Goal: Information Seeking & Learning: Learn about a topic

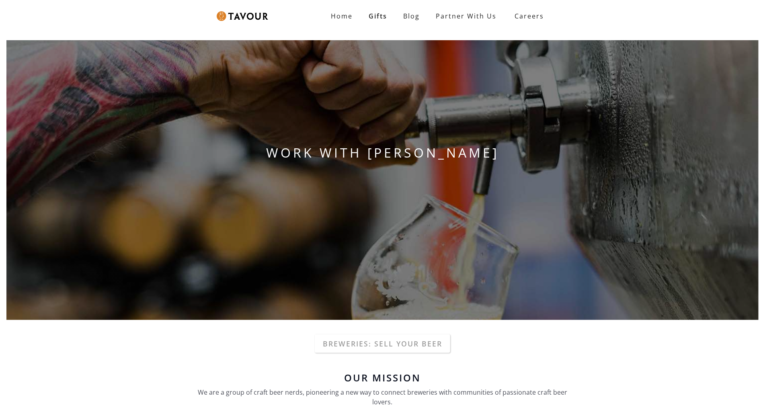
click at [79, 64] on div "WORK WITH TAVOUR" at bounding box center [382, 180] width 765 height 293
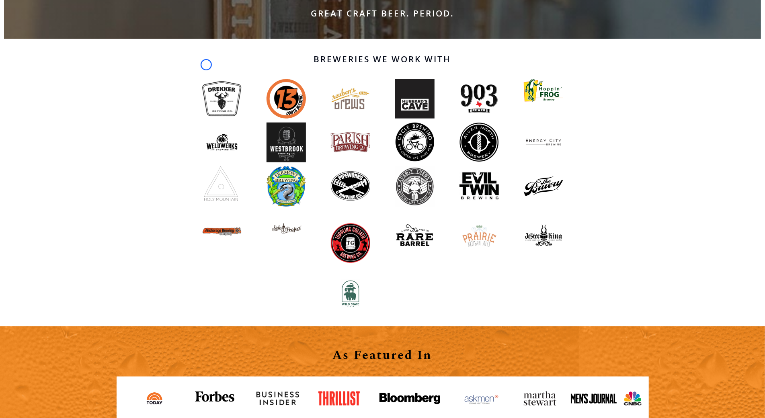
scroll to position [638, 0]
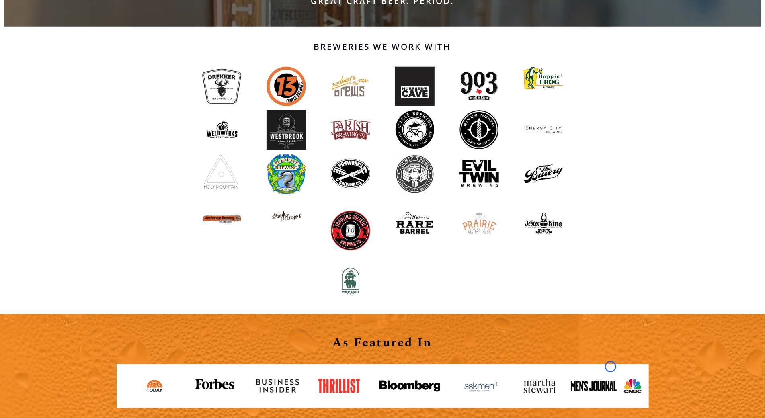
click at [79, 64] on div "Breweries We Work With" at bounding box center [382, 171] width 765 height 288
click at [78, 45] on div "Breweries We Work With" at bounding box center [382, 171] width 765 height 288
click at [60, 73] on div "Breweries We Work With" at bounding box center [382, 171] width 765 height 288
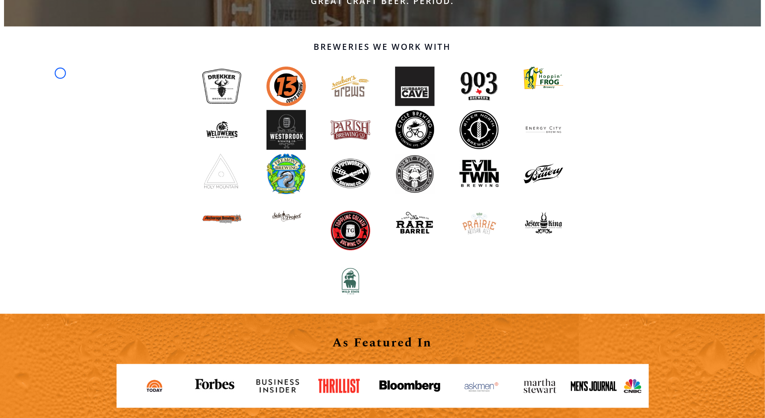
scroll to position [0, 0]
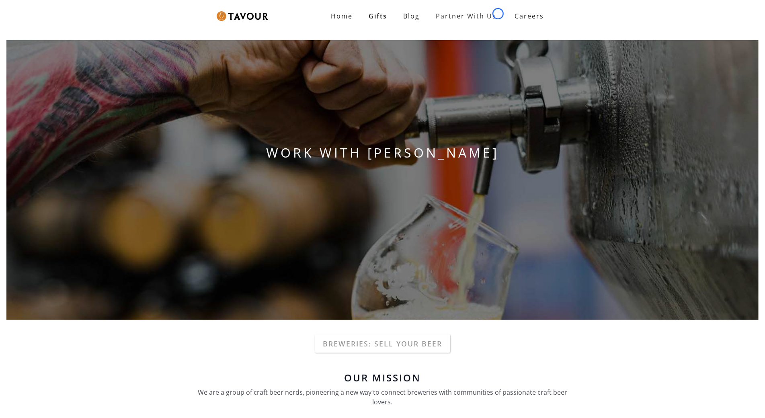
click at [498, 14] on link "Partner With Us" at bounding box center [466, 16] width 77 height 16
click at [44, 72] on div "WORK WITH TAVOUR" at bounding box center [382, 180] width 765 height 293
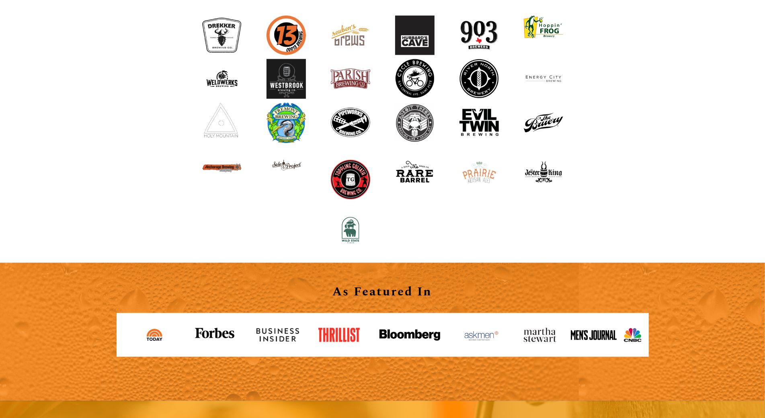
scroll to position [733, 0]
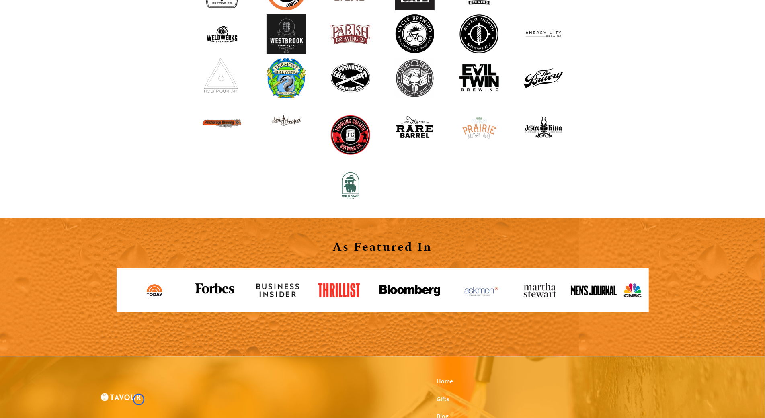
click at [44, 72] on div "Breweries We Work With" at bounding box center [382, 75] width 765 height 288
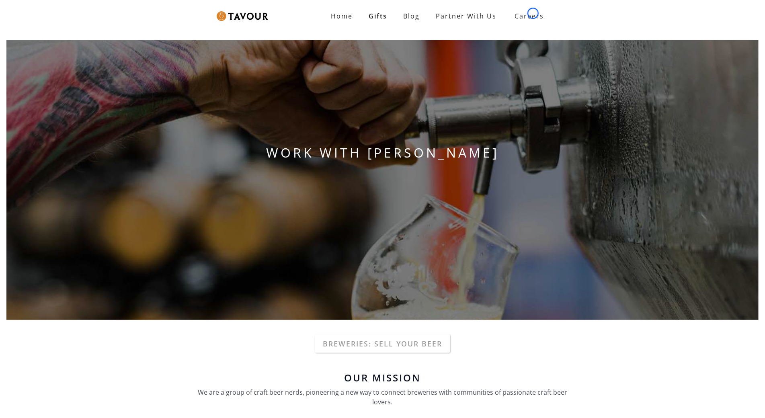
click at [533, 13] on strong "Careers" at bounding box center [529, 16] width 29 height 16
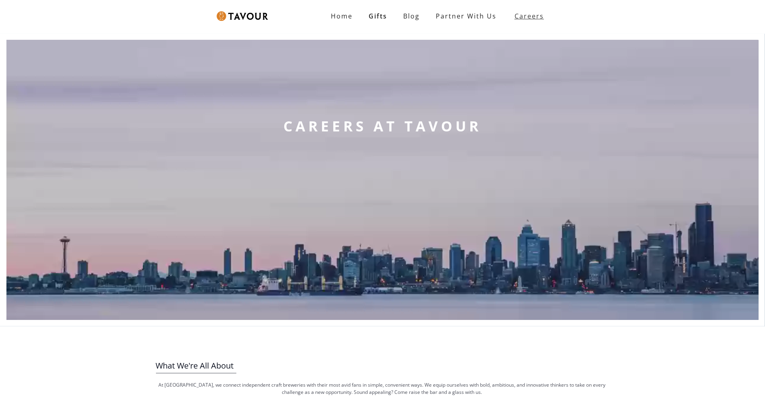
click at [533, 13] on strong "Careers" at bounding box center [529, 16] width 29 height 16
click at [65, 60] on video at bounding box center [382, 180] width 753 height 280
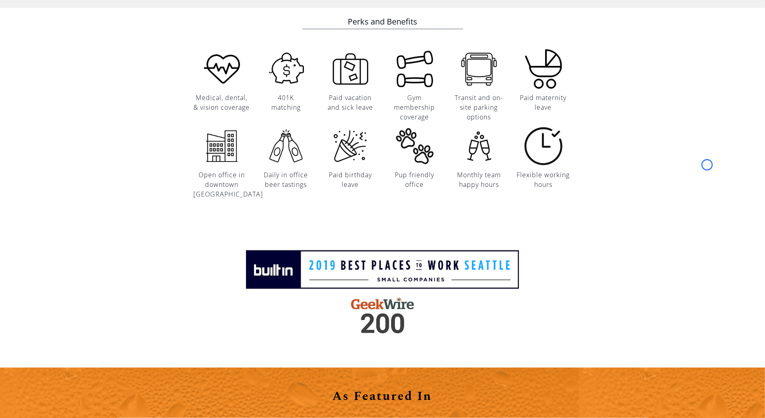
scroll to position [933, 0]
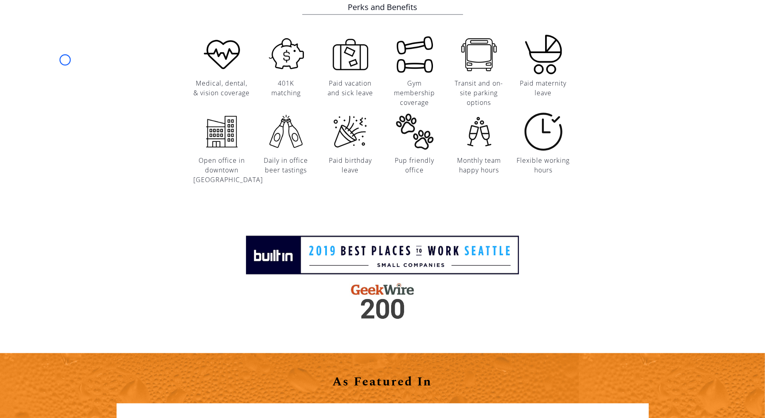
click at [65, 60] on div "Perks and Benefits Medical, dental, & vision coverage 401K matching Paid vacati…" at bounding box center [382, 95] width 765 height 202
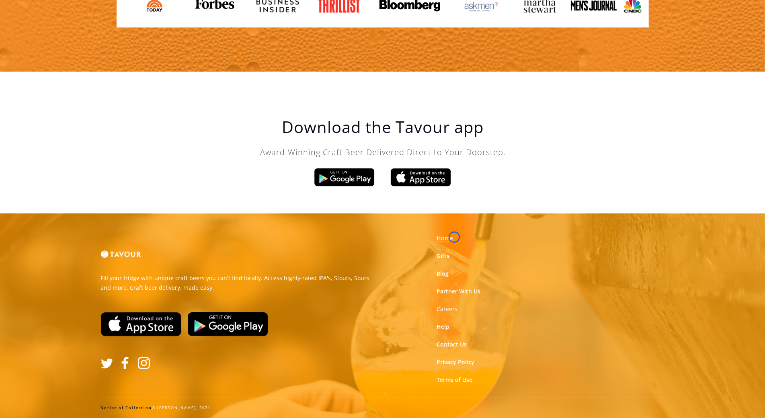
click at [453, 237] on link "Home" at bounding box center [445, 238] width 16 height 8
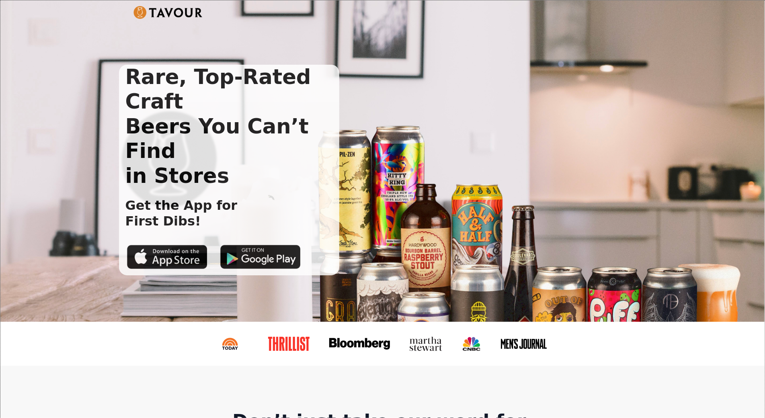
click at [455, 237] on div "Rare, Top-Rated Craft Beers You Can’t Find in Stores Get the App for First Dibs!" at bounding box center [382, 161] width 765 height 322
click at [47, 51] on div "Rare, Top-Rated Craft Beers You Can’t Find in Stores Get the App for First Dibs!" at bounding box center [382, 161] width 765 height 322
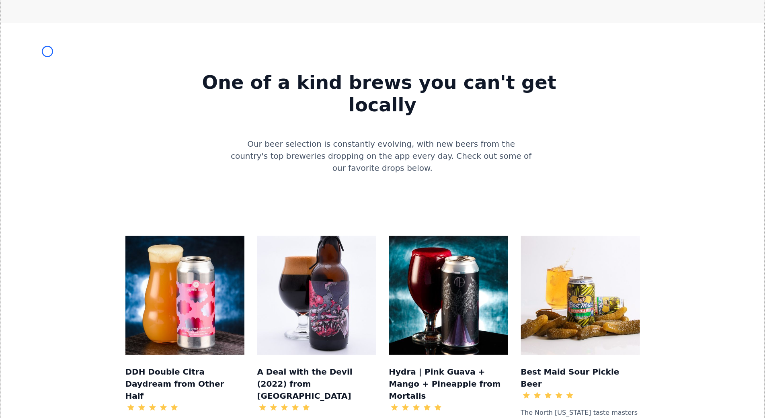
scroll to position [685, 0]
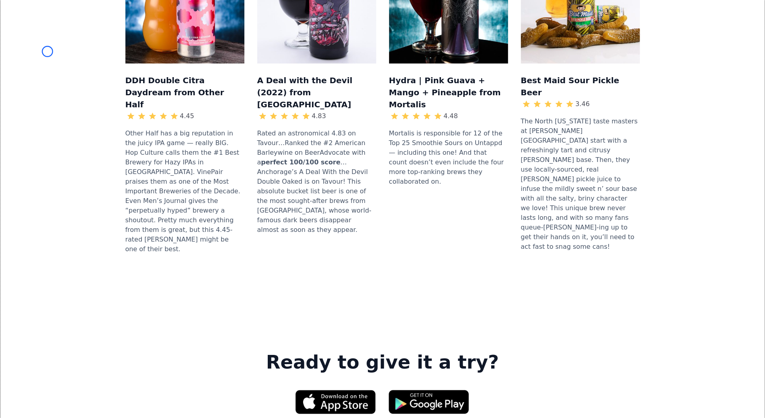
click at [47, 51] on div "DDH Double Citra Daydream from Other Half 4.45 Other Half has a big reputation …" at bounding box center [382, 103] width 739 height 368
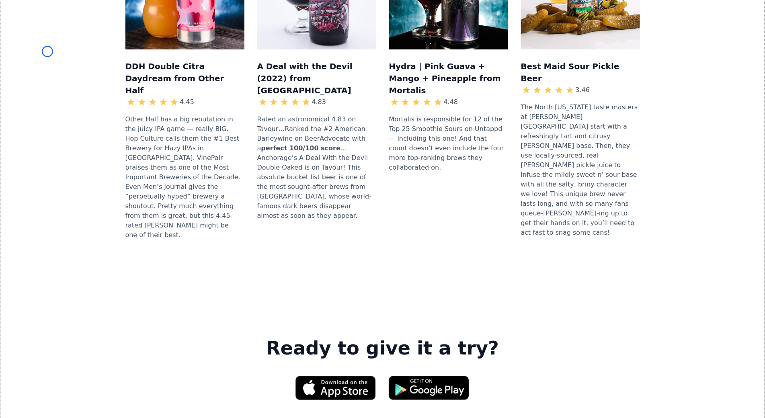
scroll to position [1181, 0]
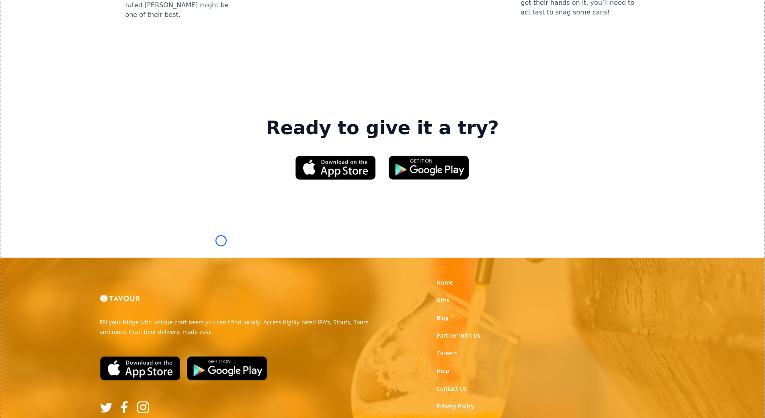
click at [221, 353] on link at bounding box center [227, 368] width 87 height 31
